Goal: Task Accomplishment & Management: Use online tool/utility

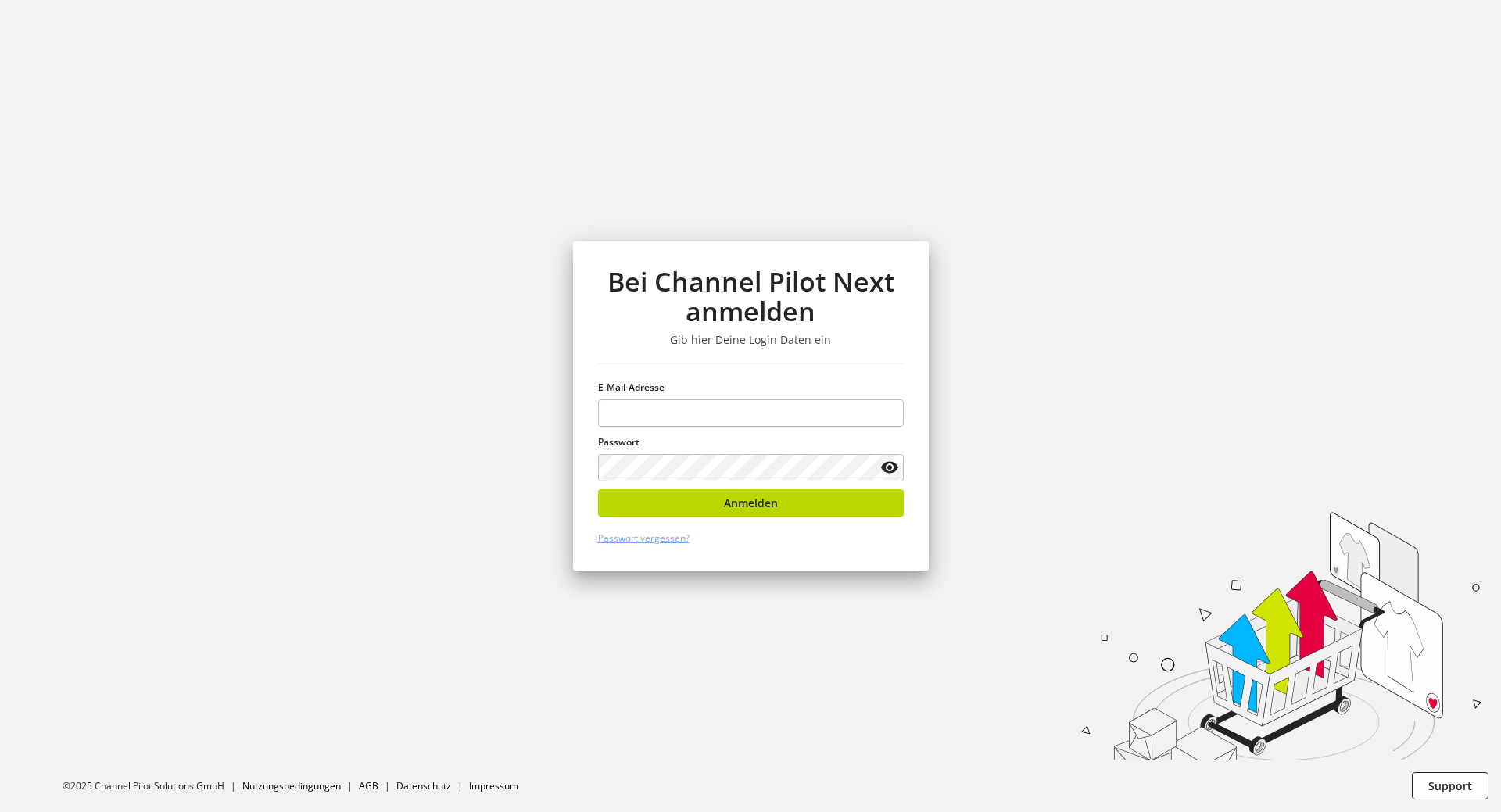
click at [885, 367] on div "Bei Channel Pilot Next anmelden Gib hier Deine Login Daten ein E-Mail-Adresse P…" at bounding box center [751, 406] width 355 height 329
type input "**********"
click at [889, 559] on div "**********" at bounding box center [751, 406] width 355 height 329
click at [844, 496] on button "Anmelden" at bounding box center [751, 502] width 306 height 28
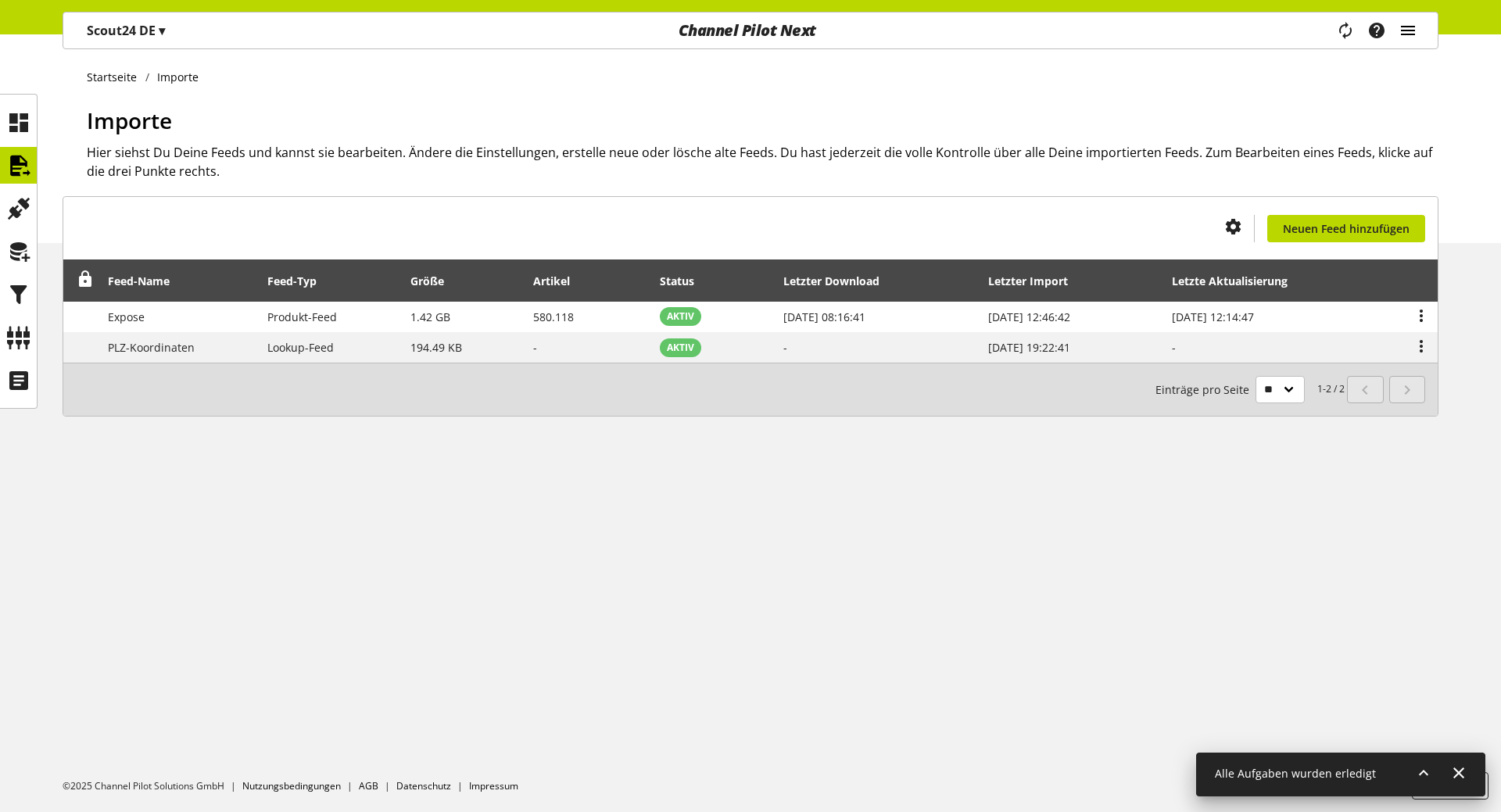
click at [1407, 32] on icon "main navigation" at bounding box center [1407, 30] width 19 height 28
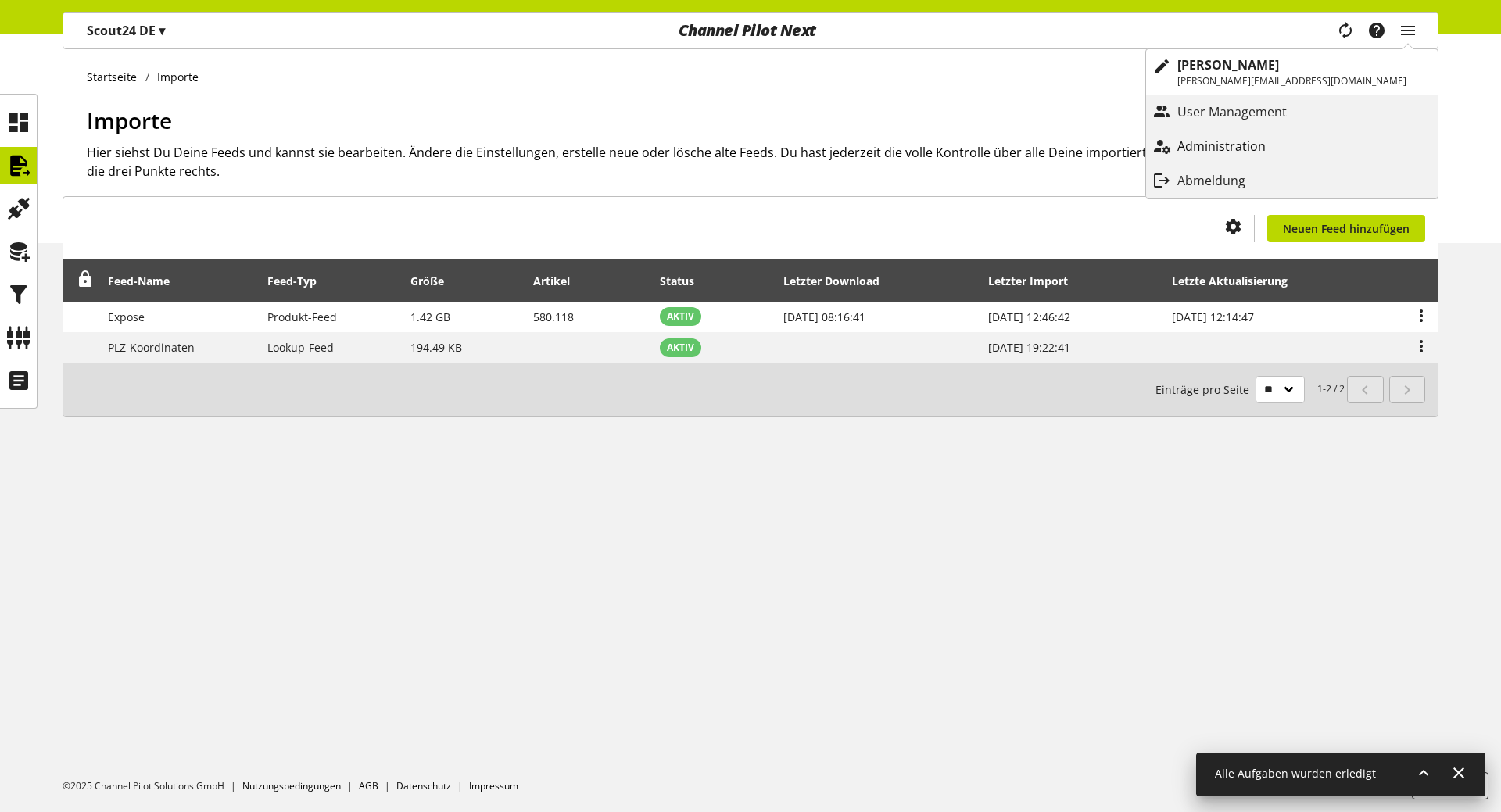
click at [1286, 140] on p "Administration" at bounding box center [1236, 146] width 119 height 19
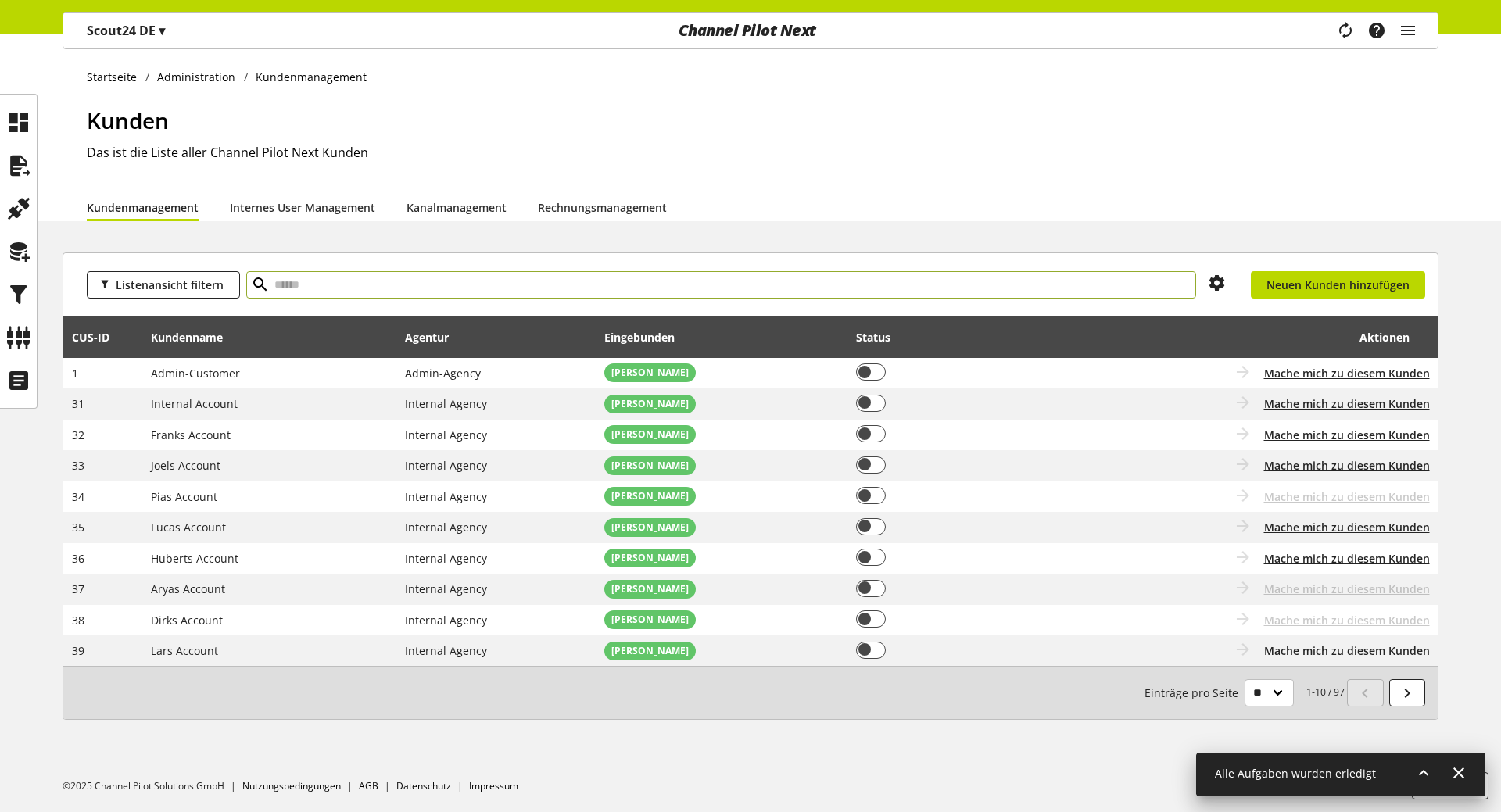
click at [296, 288] on input "text" at bounding box center [721, 285] width 950 height 28
paste input "**"
type input "**"
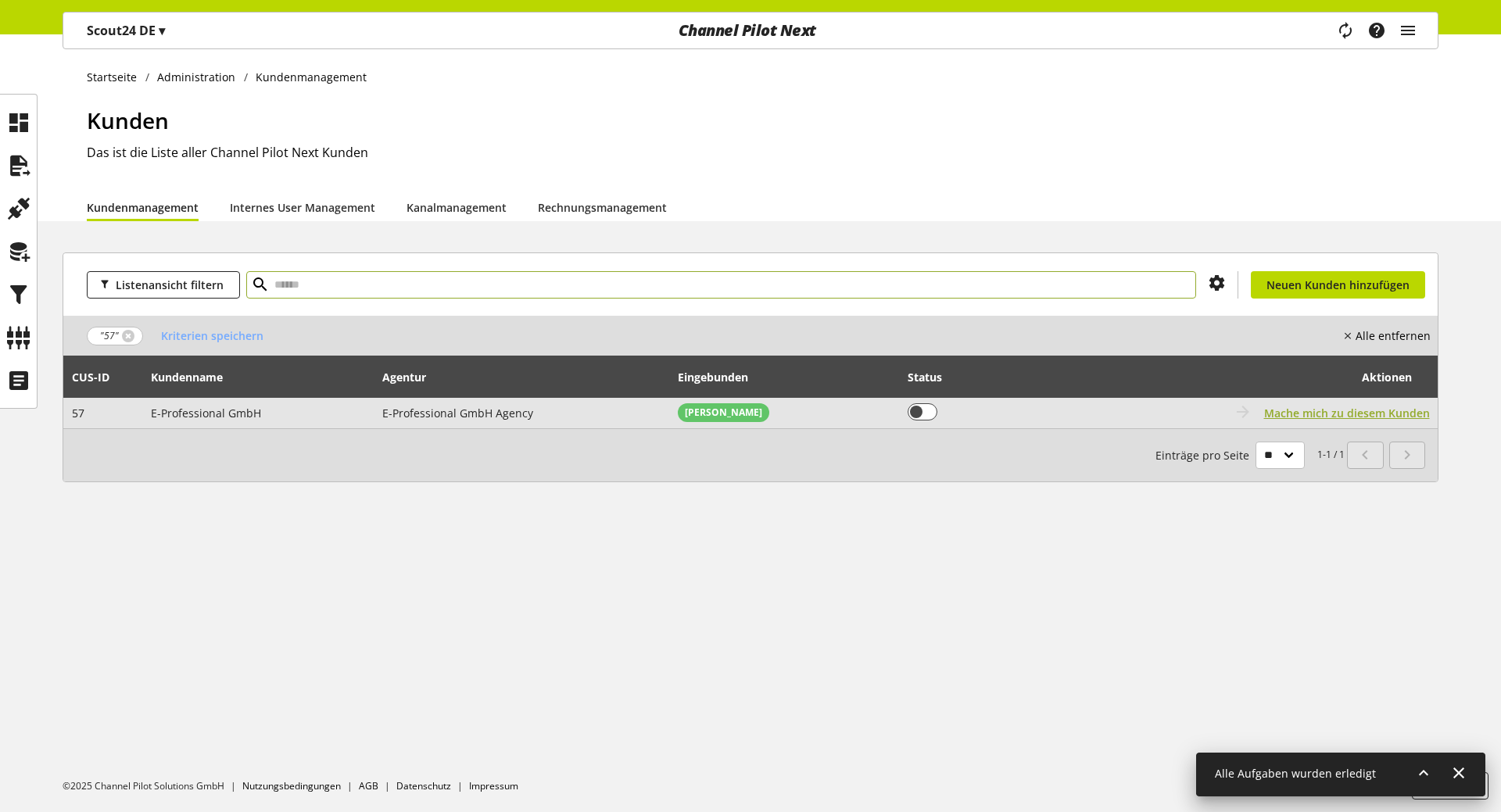
click at [1374, 416] on span "Mache mich zu diesem Kunden" at bounding box center [1346, 413] width 165 height 16
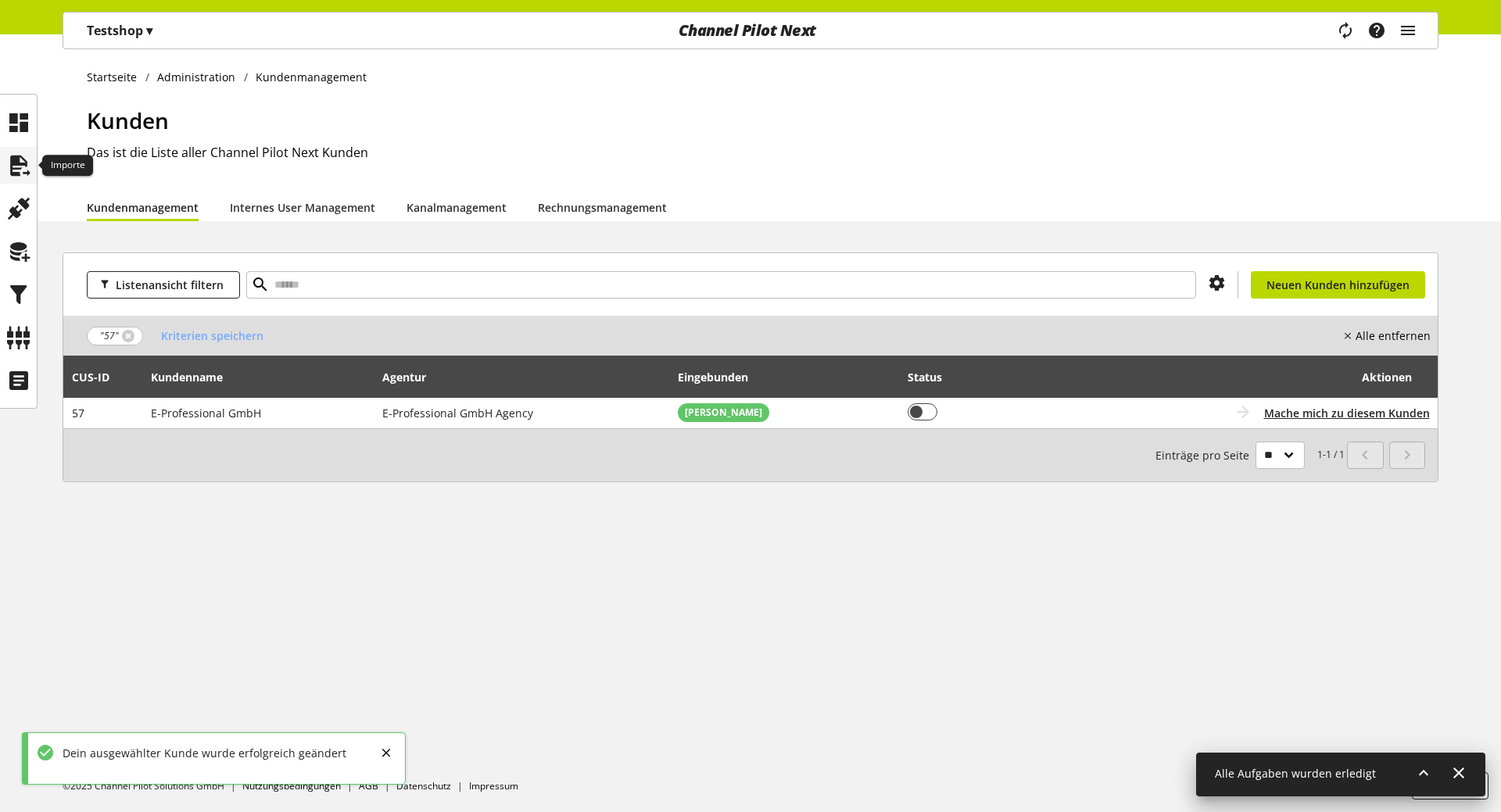
click at [27, 172] on icon at bounding box center [19, 165] width 25 height 32
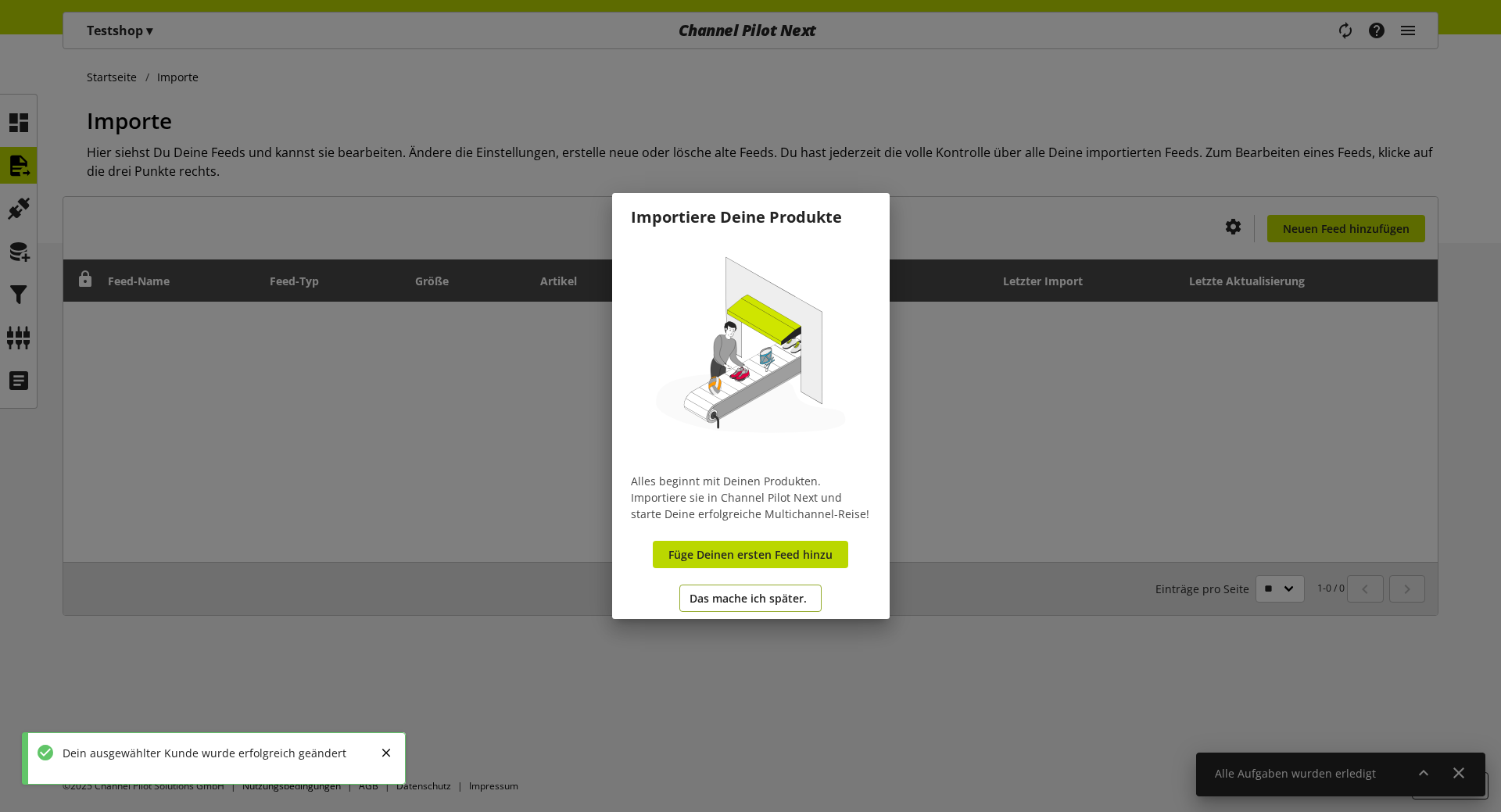
click at [720, 592] on span "Das mache ich später." at bounding box center [748, 598] width 118 height 16
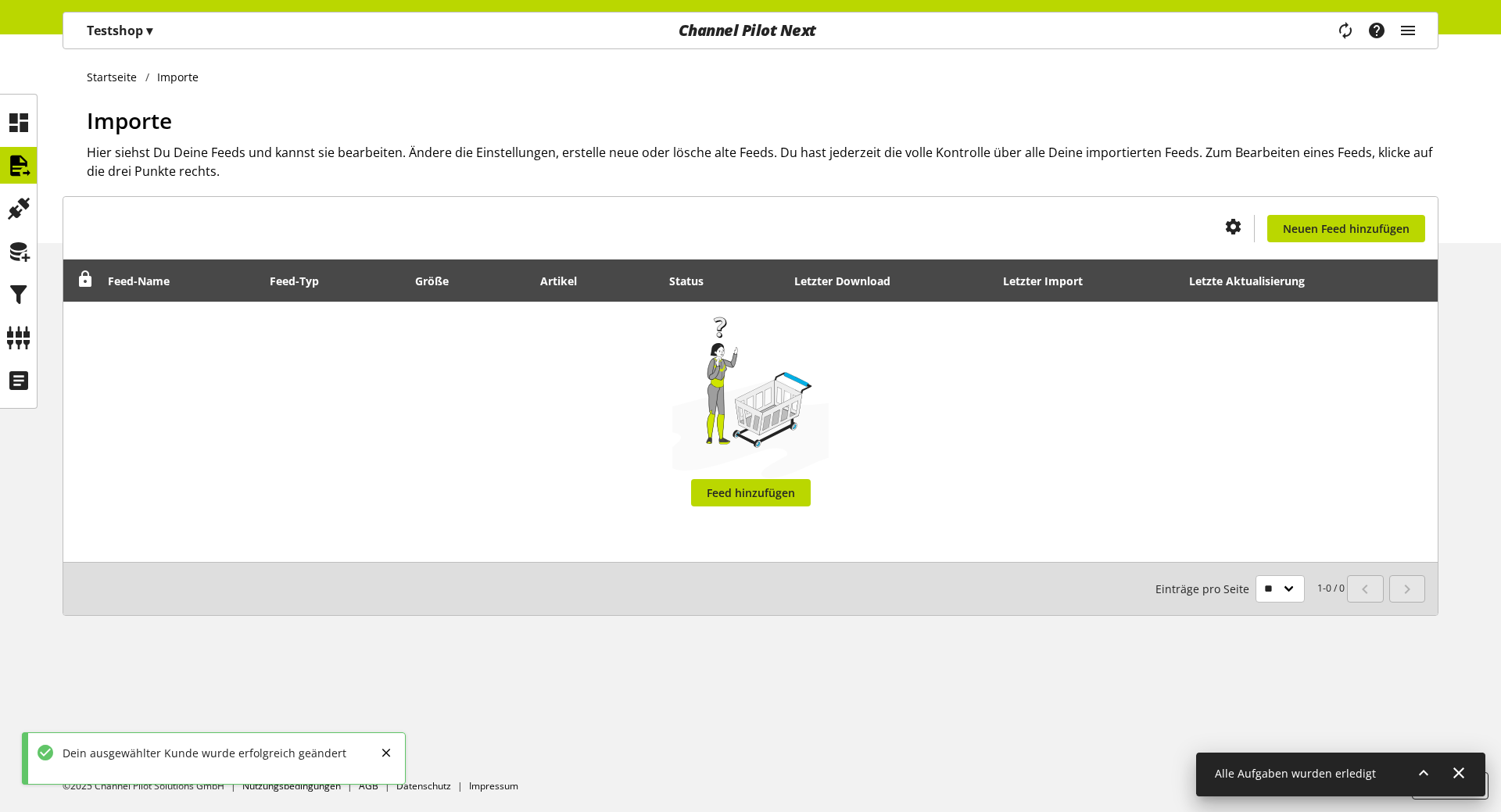
click at [106, 30] on p "Testshop ▾" at bounding box center [119, 31] width 66 height 19
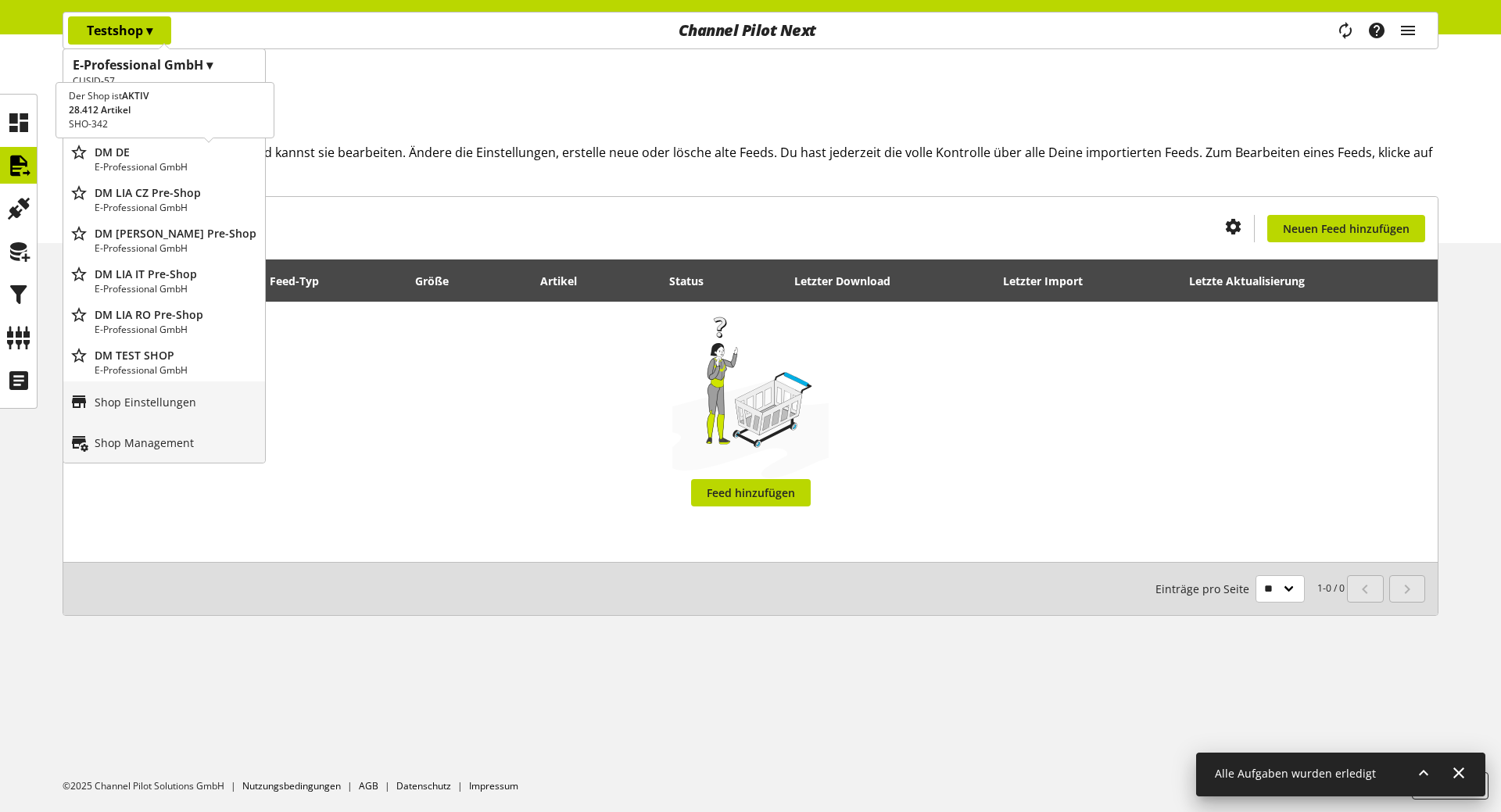
click at [190, 170] on p "E-Professional GmbH" at bounding box center [177, 167] width 164 height 14
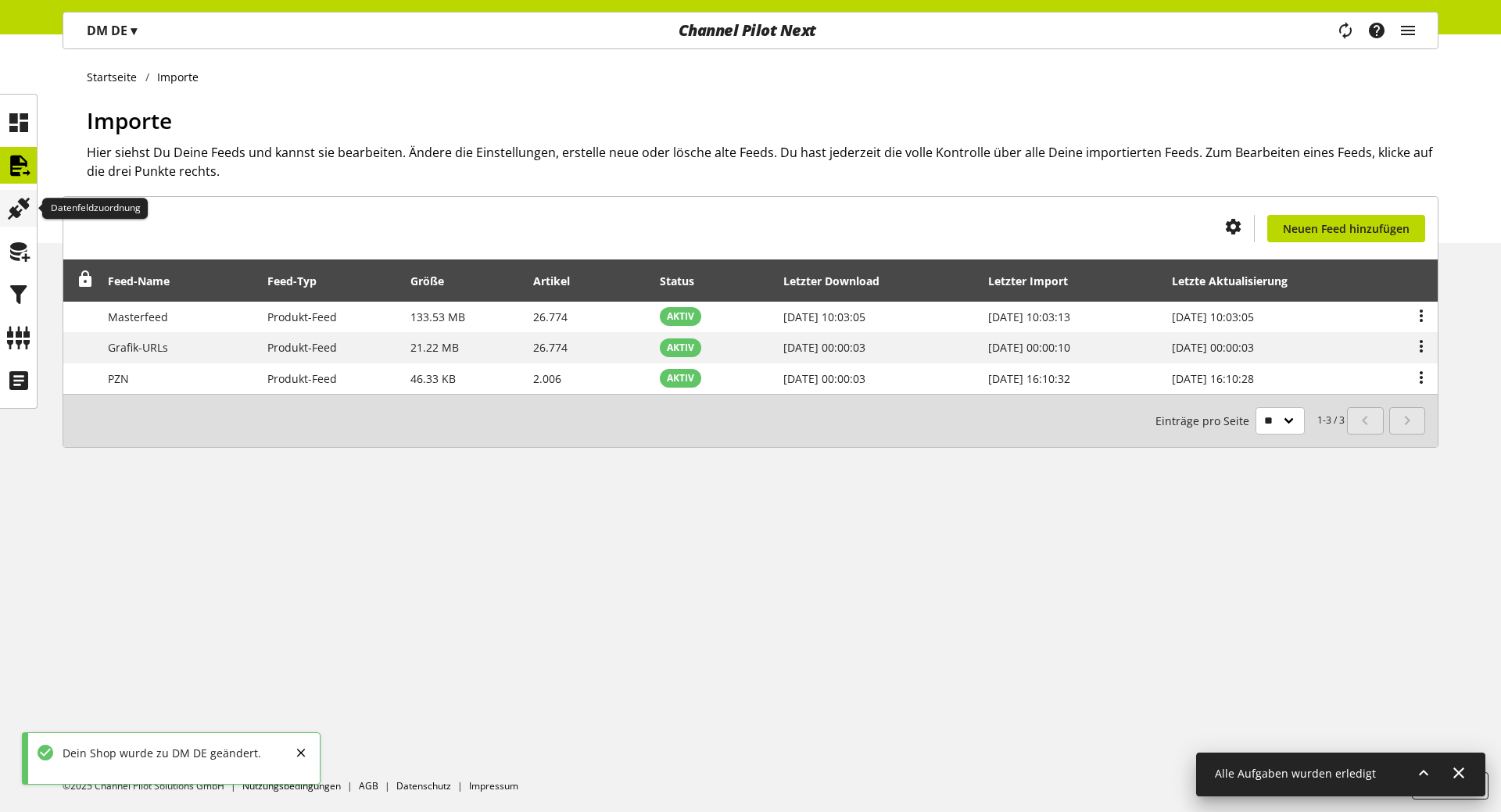
click at [22, 208] on icon at bounding box center [19, 208] width 25 height 32
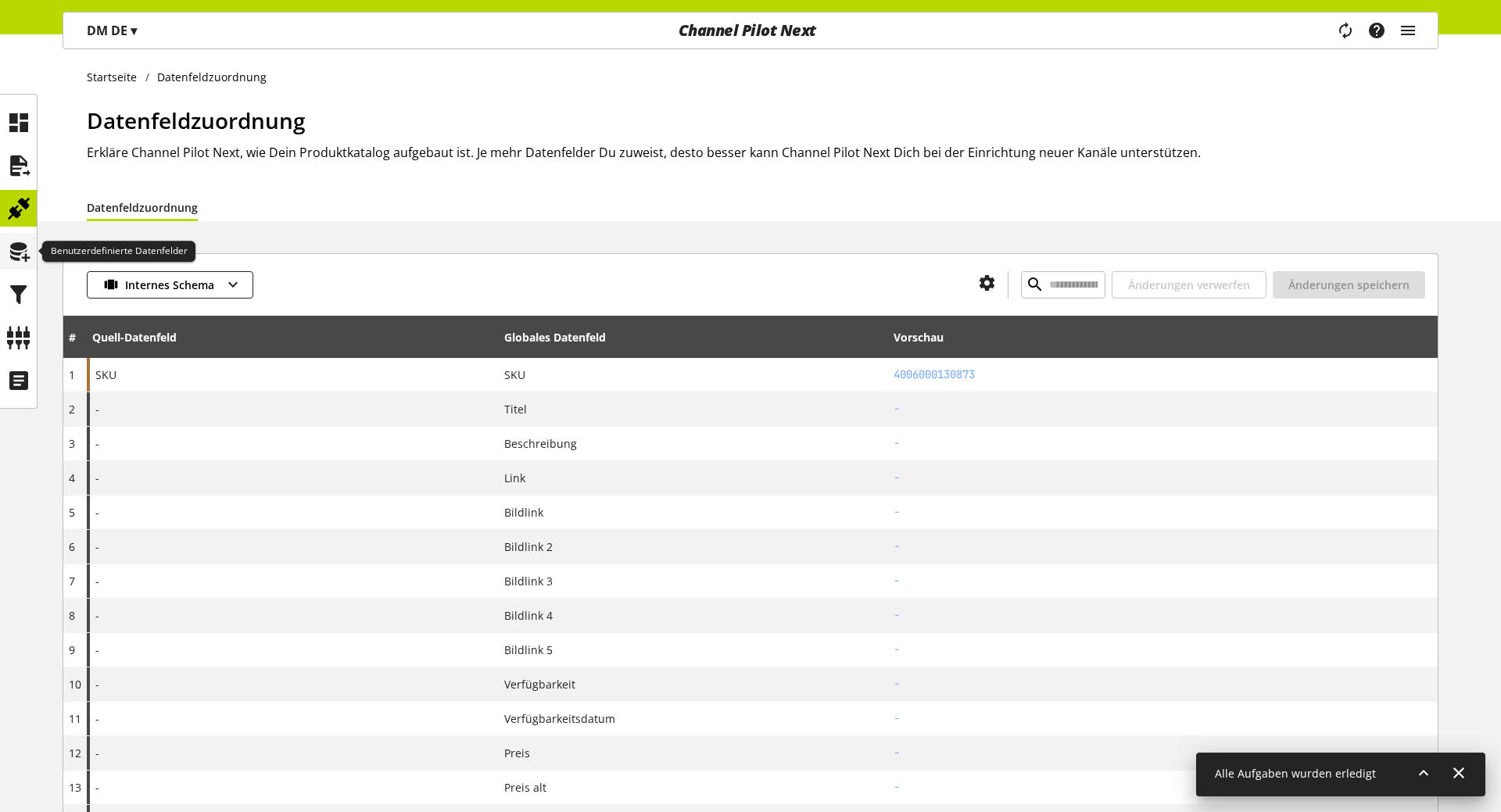
click at [11, 249] on icon at bounding box center [19, 251] width 25 height 32
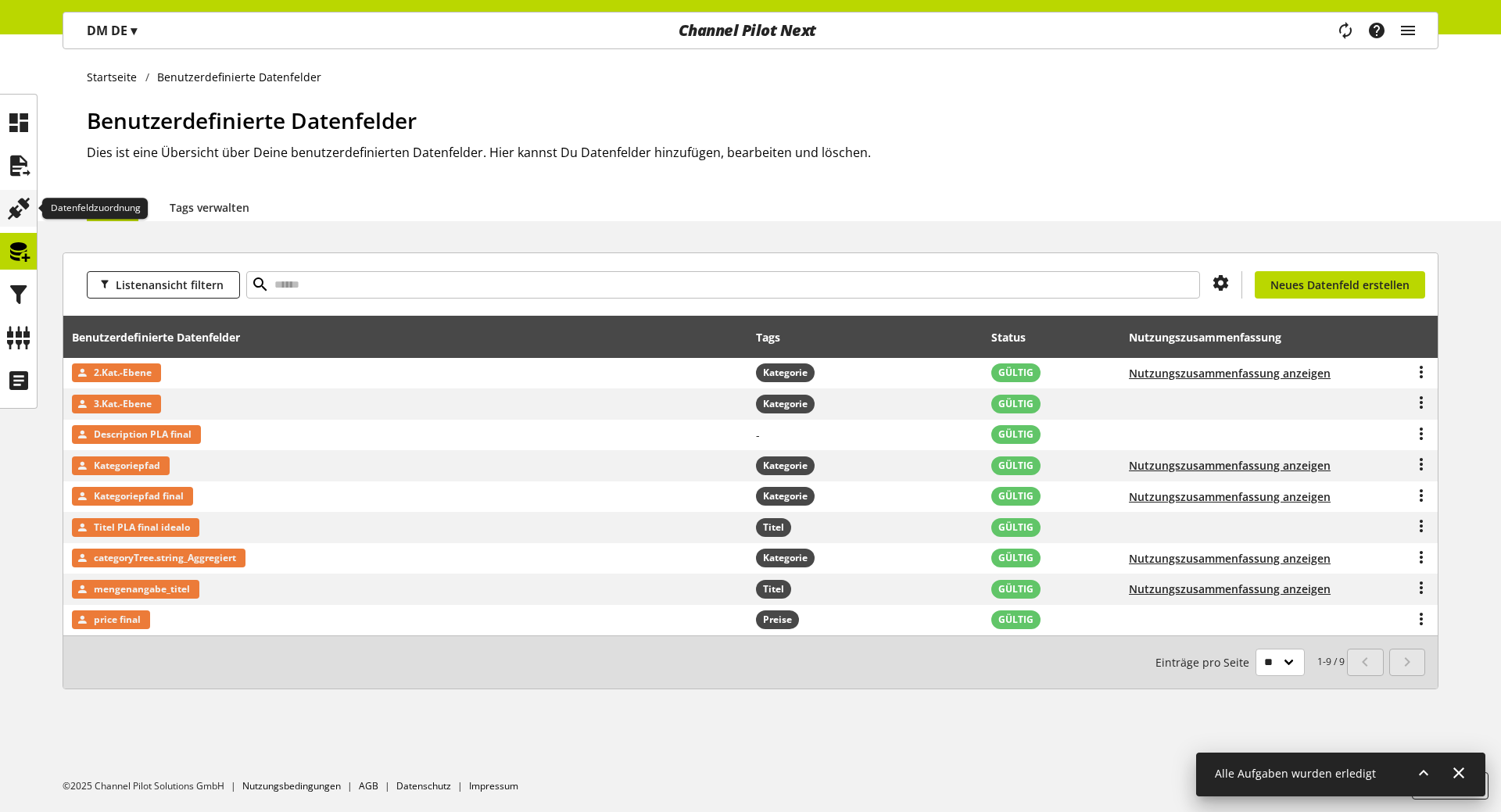
click at [11, 214] on icon at bounding box center [19, 208] width 25 height 32
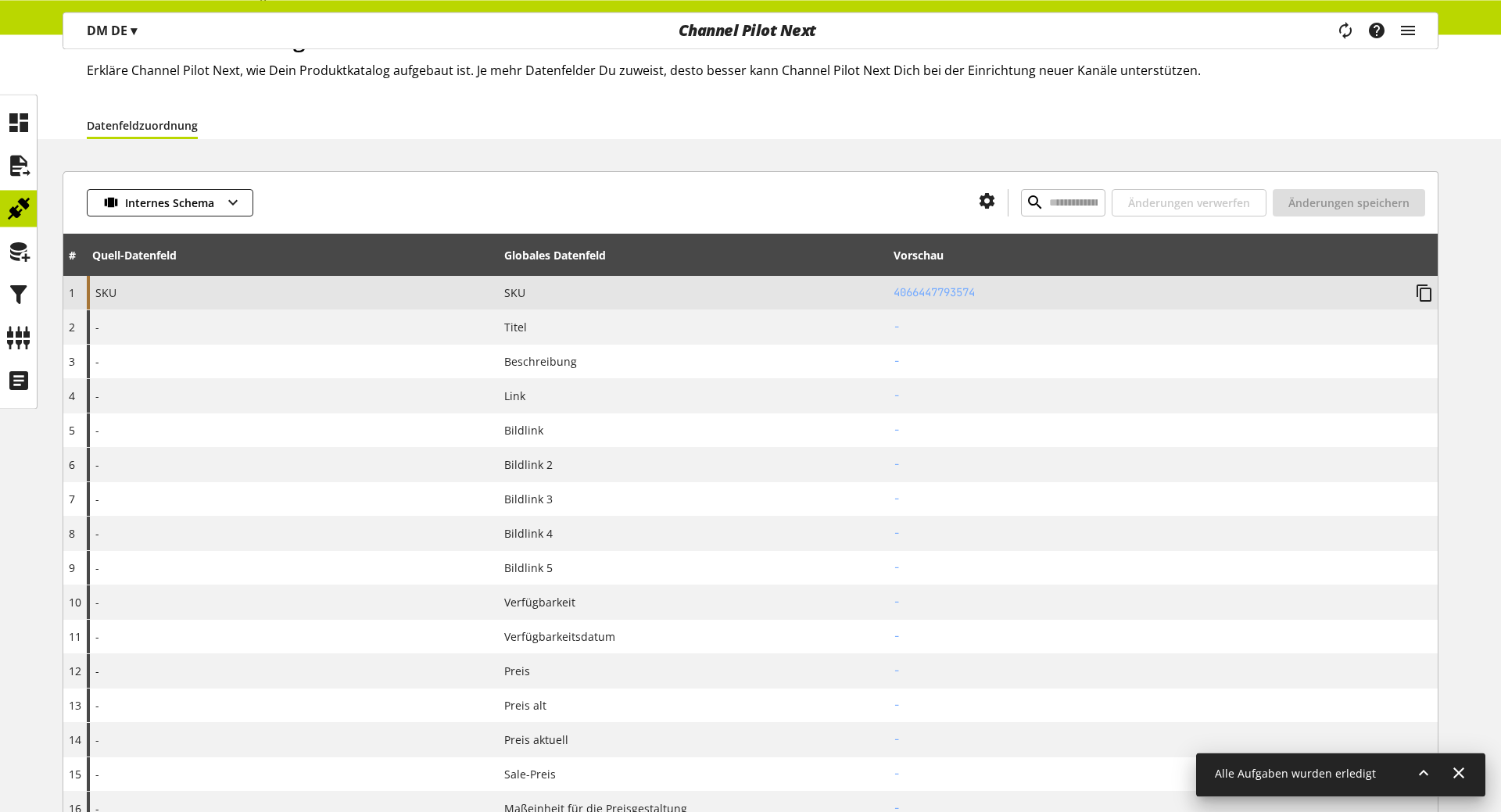
scroll to position [81, 0]
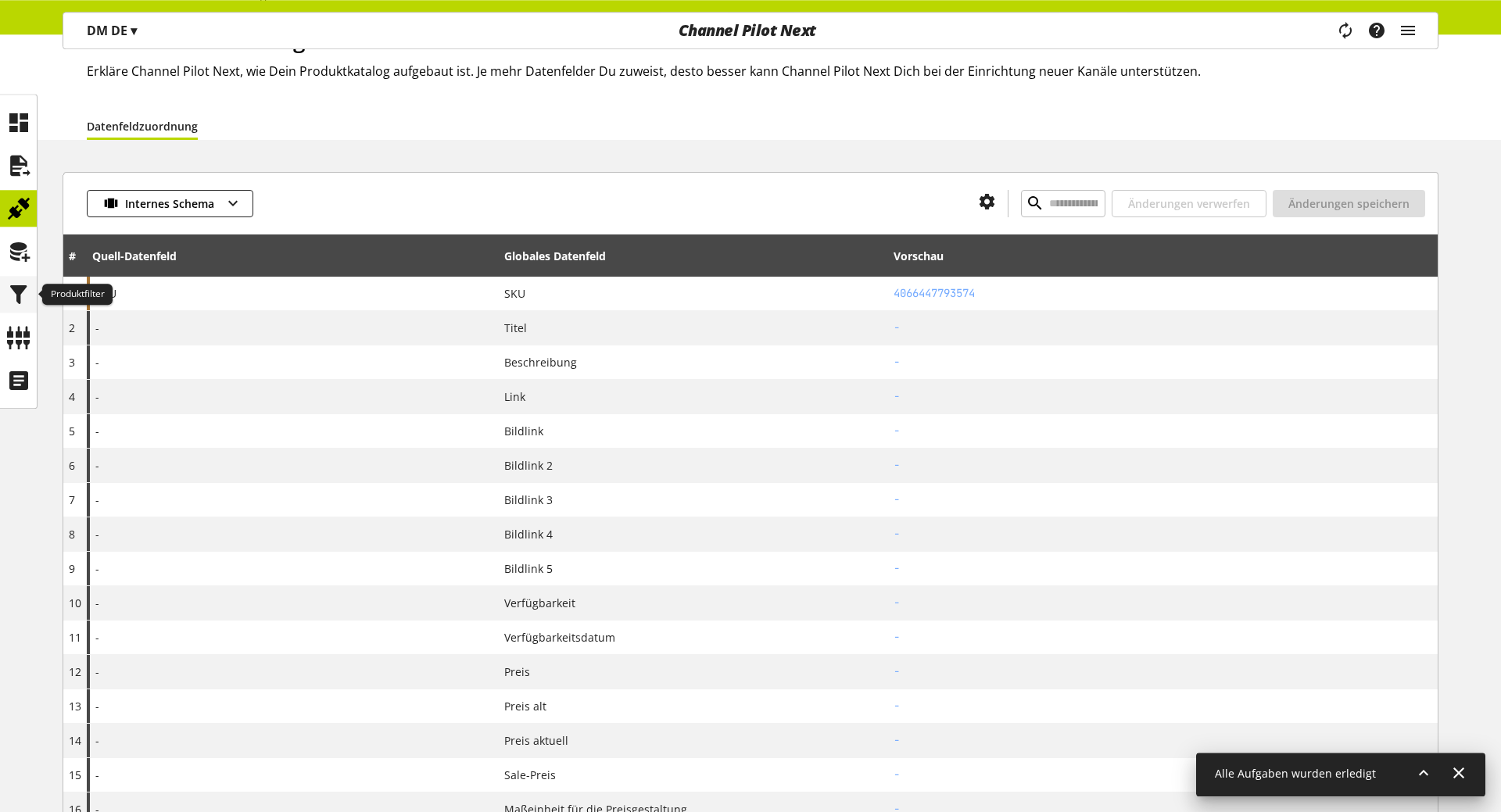
click at [17, 292] on icon at bounding box center [19, 294] width 25 height 32
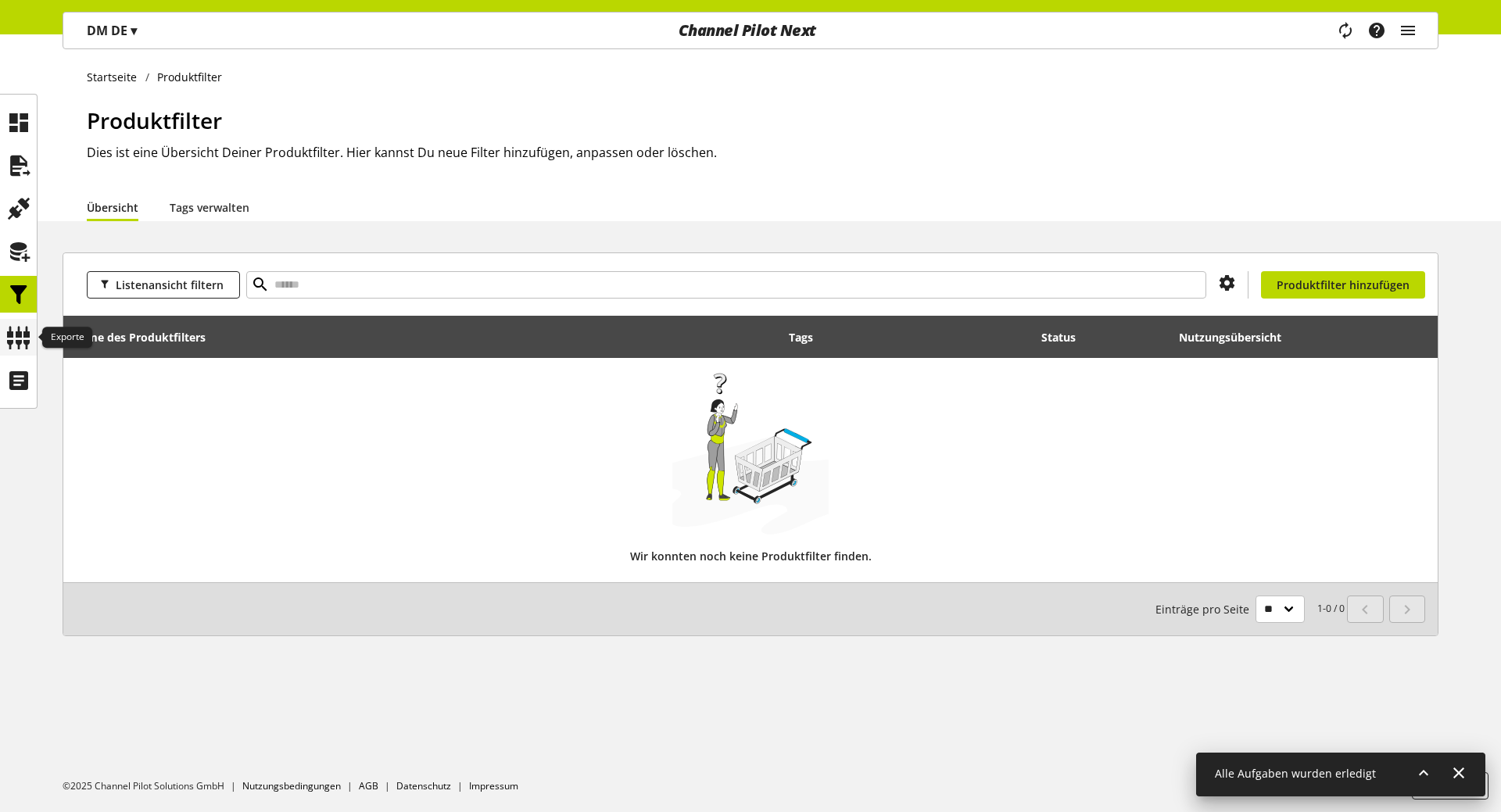
click at [17, 344] on icon at bounding box center [19, 337] width 25 height 32
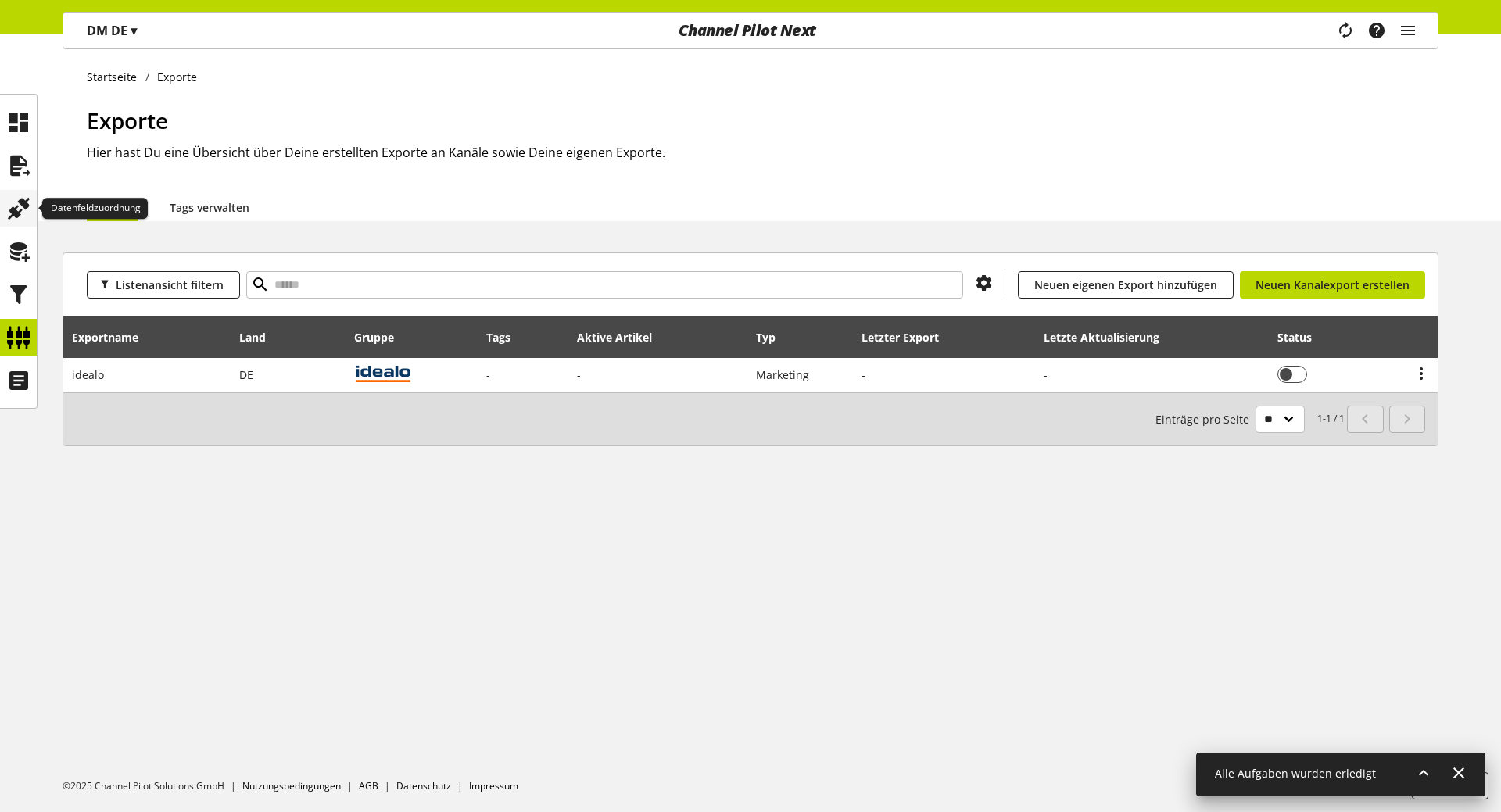
click at [15, 198] on icon at bounding box center [19, 208] width 25 height 32
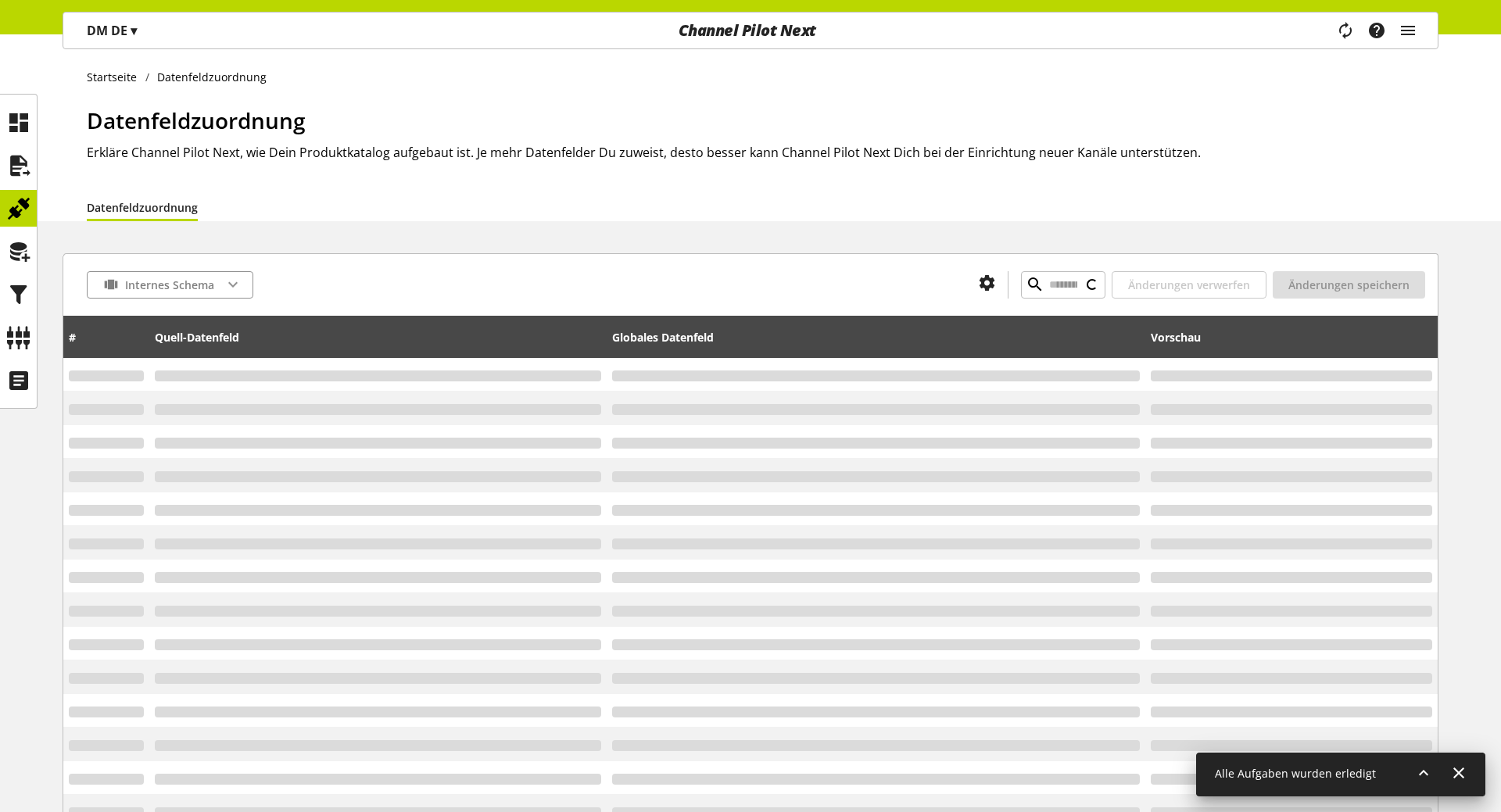
click at [204, 291] on div "Internes Schema" at bounding box center [170, 285] width 166 height 28
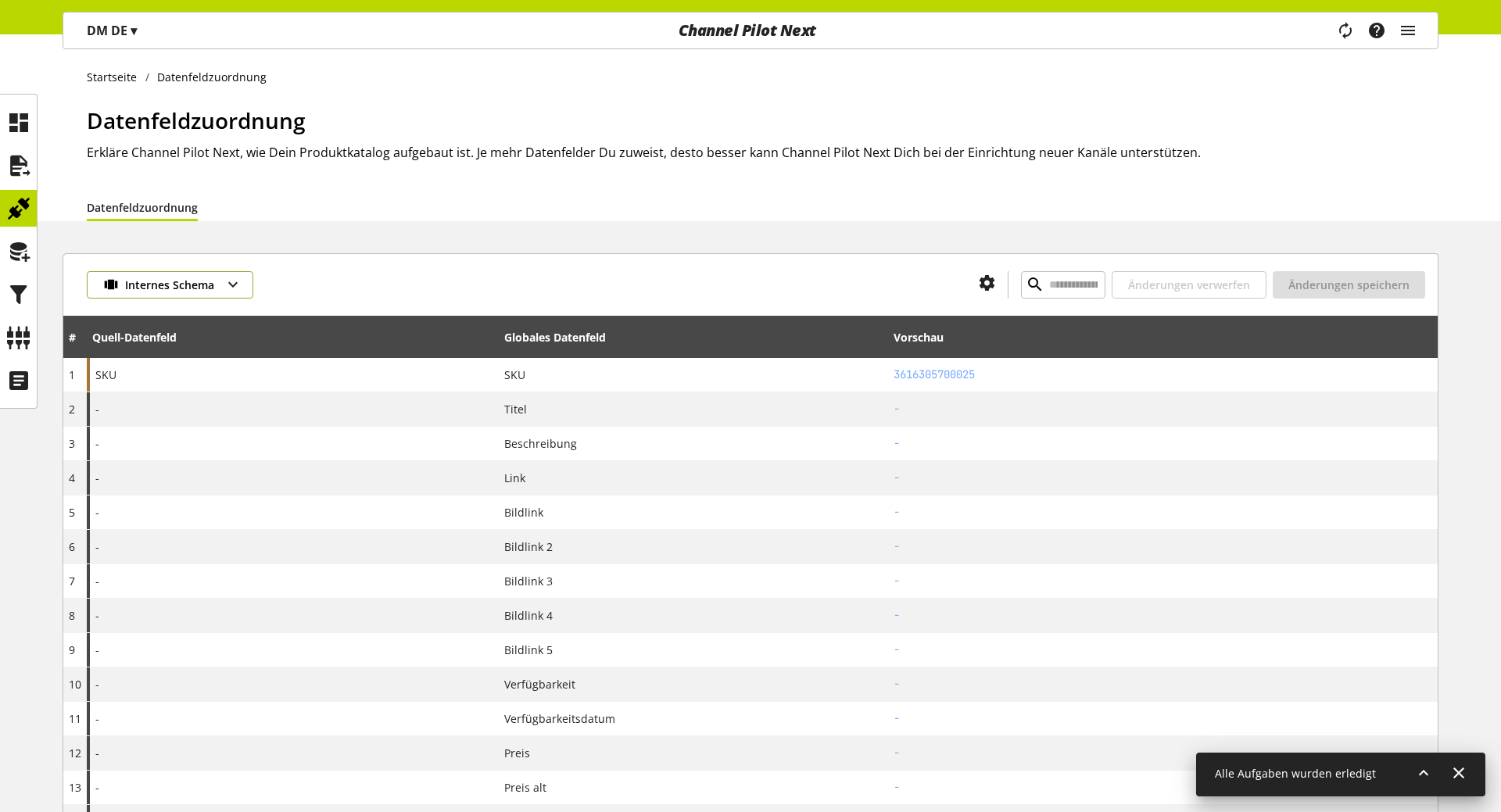
click at [185, 281] on span "Internes Schema" at bounding box center [169, 285] width 89 height 16
click at [165, 422] on span "idealo (DE)" at bounding box center [151, 414] width 56 height 16
